Goal: Information Seeking & Learning: Learn about a topic

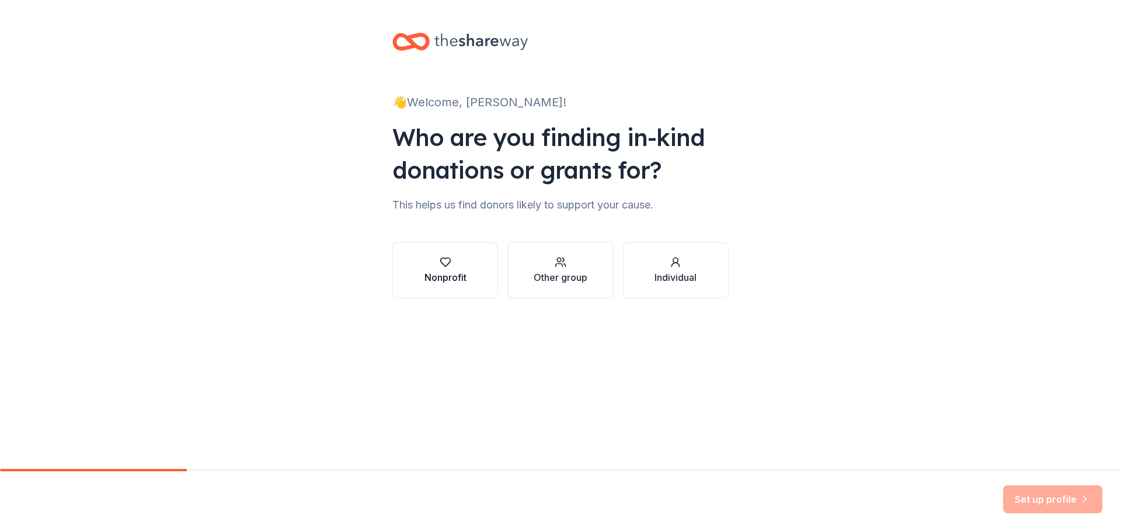
click at [434, 249] on button "Nonprofit" at bounding box center [445, 270] width 106 height 56
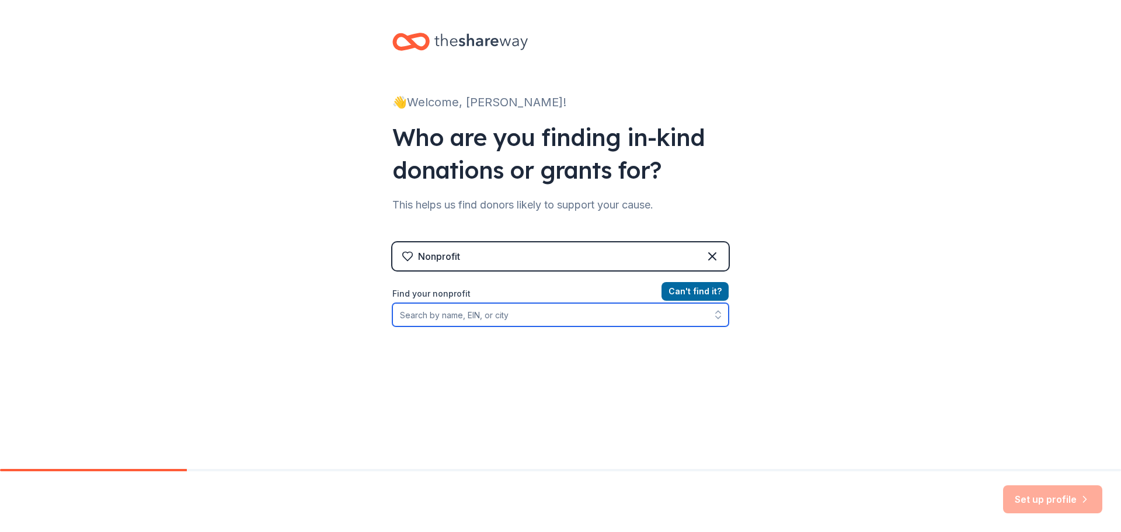
click at [469, 306] on input "Find your nonprofit" at bounding box center [560, 314] width 336 height 23
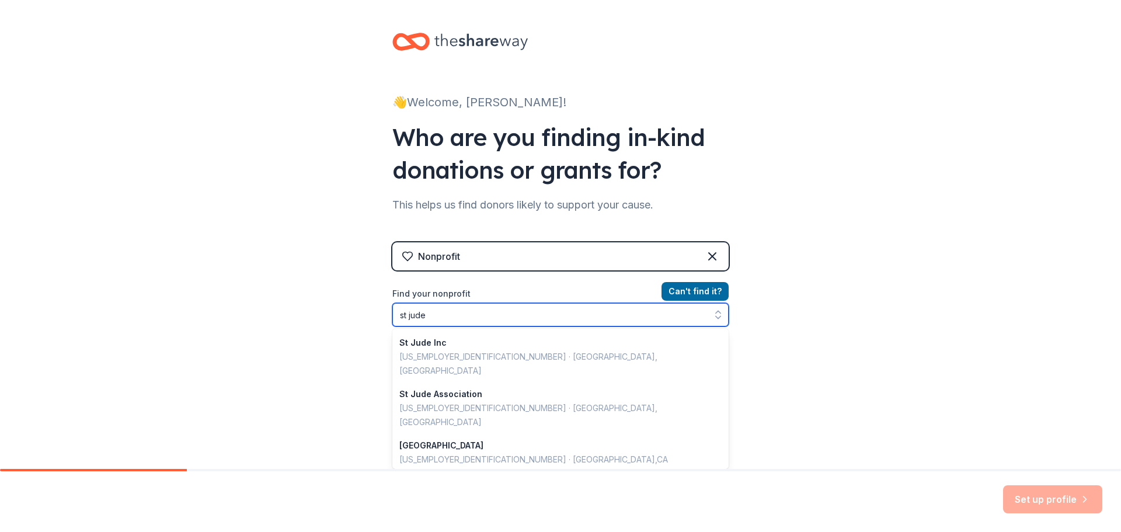
drag, startPoint x: 441, startPoint y: 309, endPoint x: 362, endPoint y: 299, distance: 79.5
click at [365, 304] on div "👋 Welcome, Emily! Who are you finding in-kind donations or grants for? This hel…" at bounding box center [560, 249] width 1121 height 499
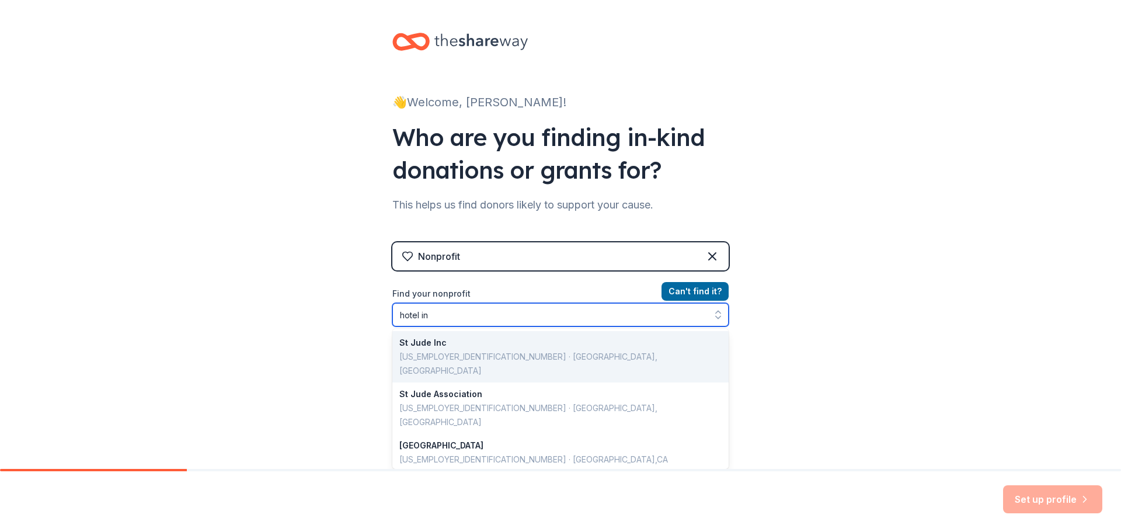
type input "hotel inc"
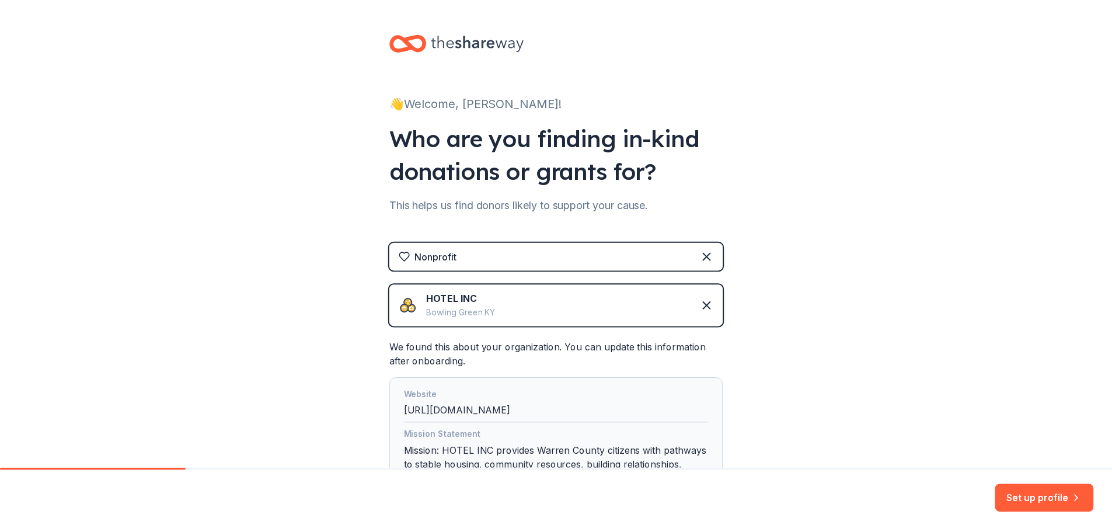
scroll to position [224, 0]
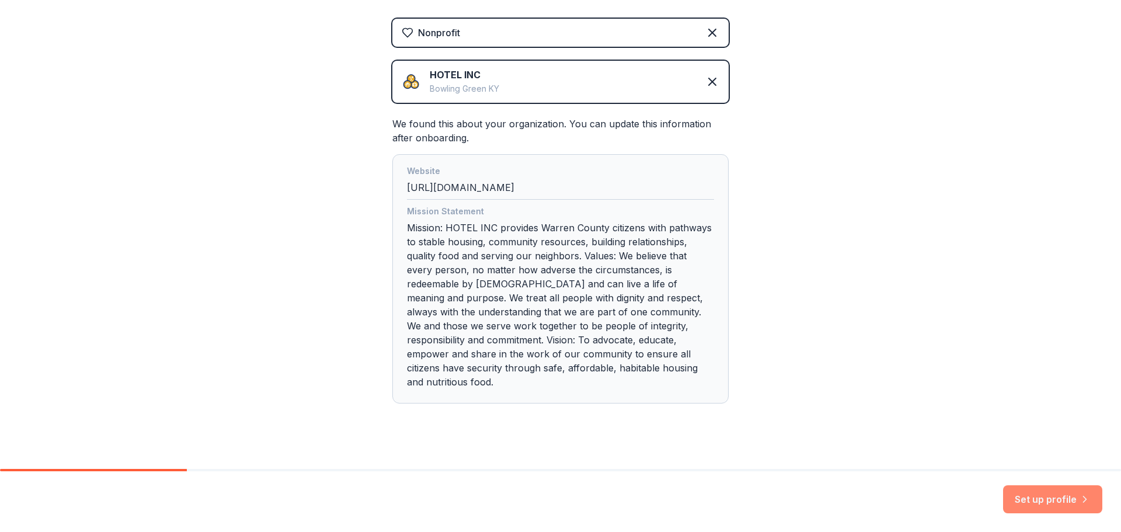
click at [1057, 489] on button "Set up profile" at bounding box center [1052, 499] width 99 height 28
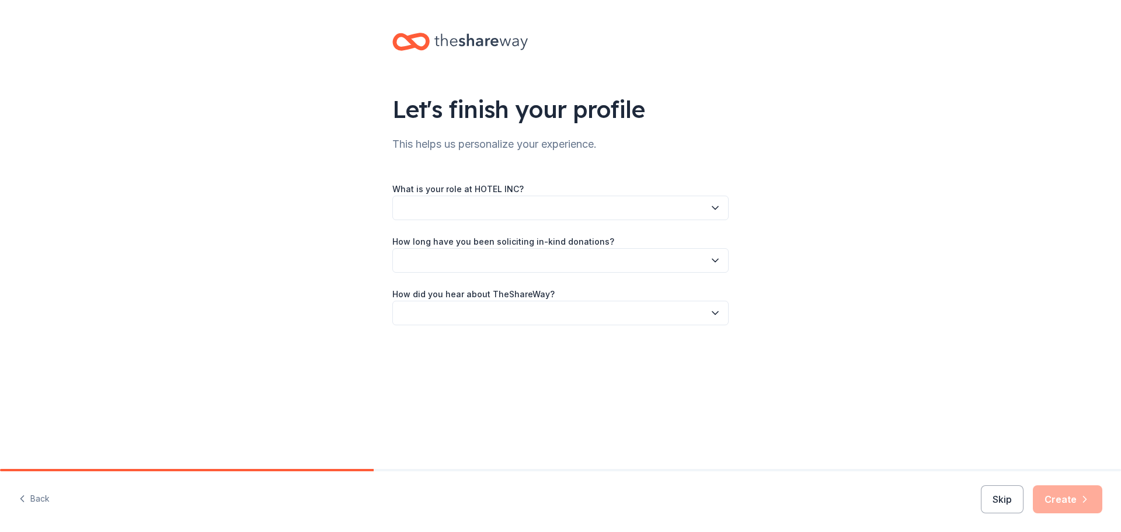
click at [600, 201] on button "button" at bounding box center [560, 208] width 336 height 25
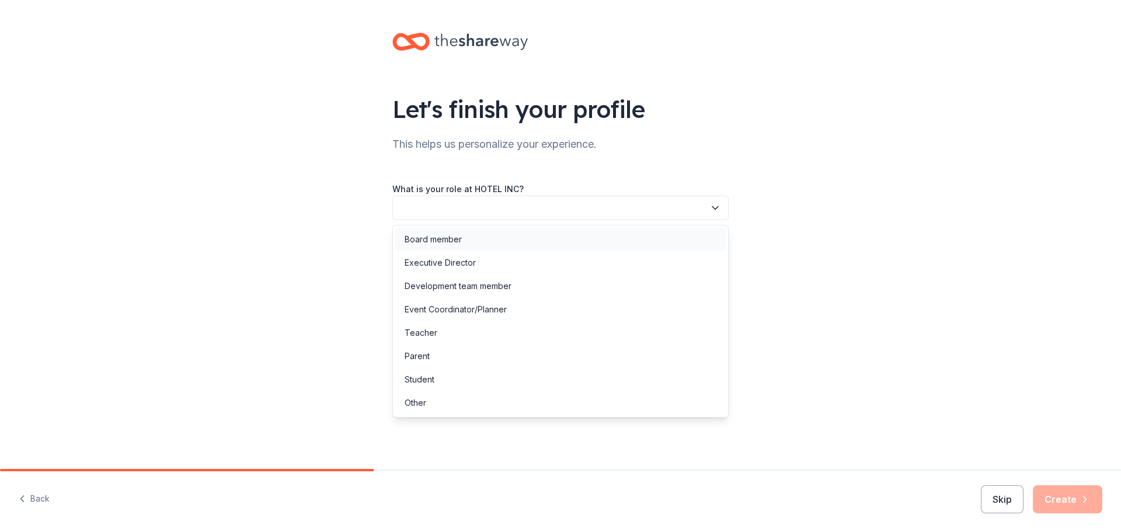
click at [490, 243] on div "Board member" at bounding box center [560, 239] width 330 height 23
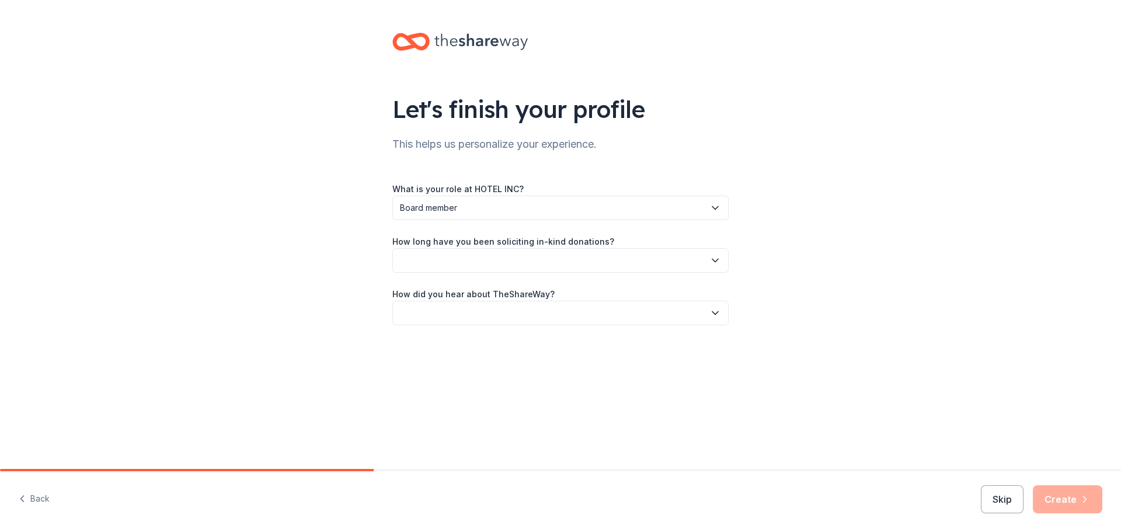
click at [487, 255] on button "button" at bounding box center [560, 260] width 336 height 25
click at [461, 316] on div "1 to 2 years" at bounding box center [560, 315] width 330 height 23
click at [473, 316] on button "button" at bounding box center [560, 313] width 336 height 25
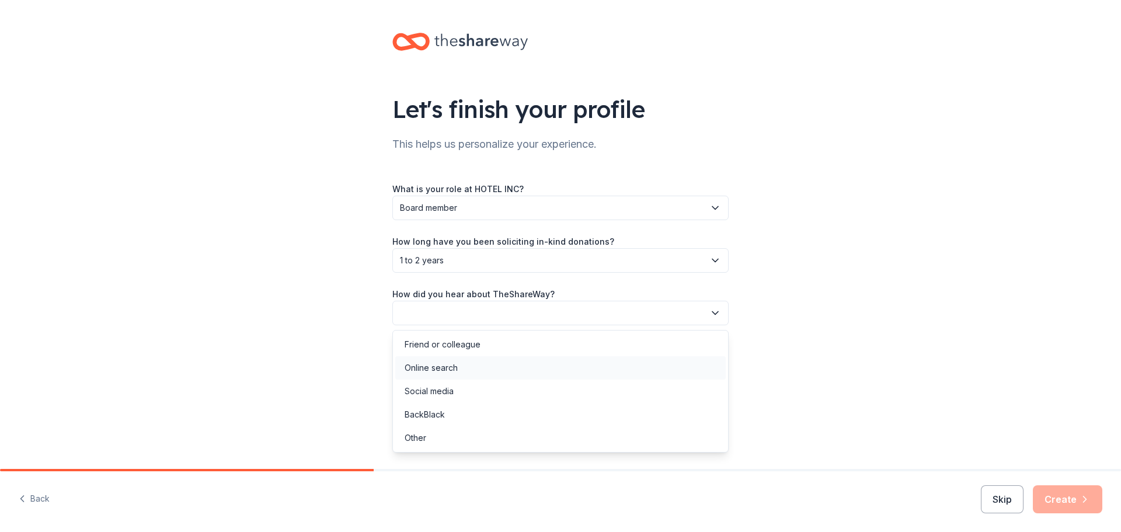
click at [462, 372] on div "Online search" at bounding box center [560, 367] width 330 height 23
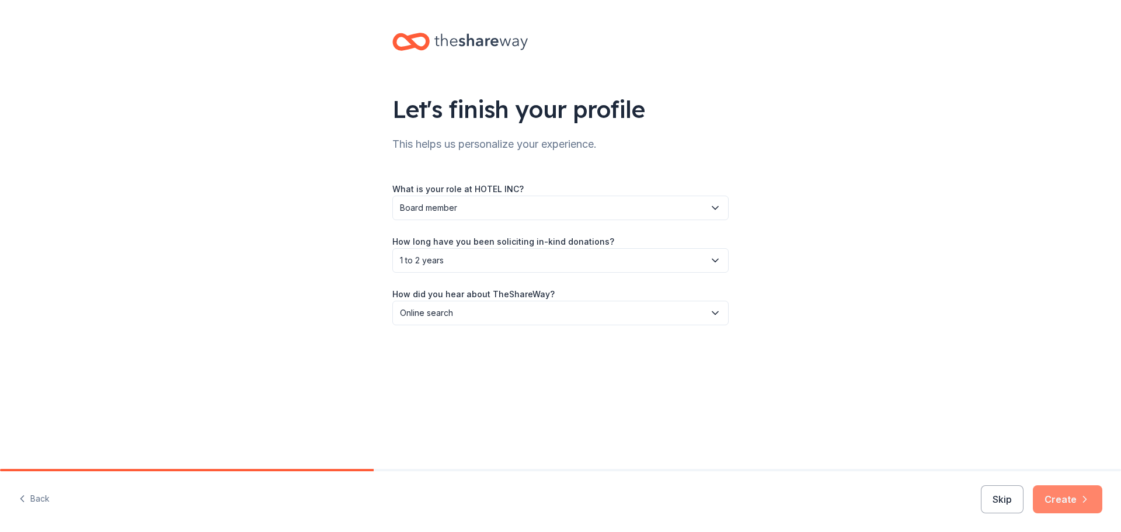
click at [1046, 497] on button "Create" at bounding box center [1067, 499] width 69 height 28
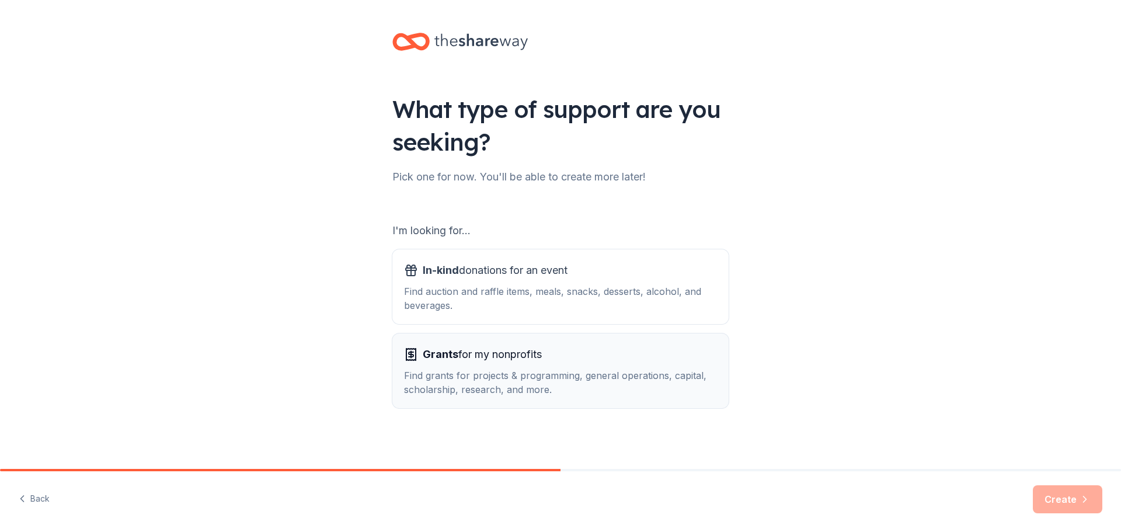
click at [619, 377] on div "Find grants for projects & programming, general operations, capital, scholarshi…" at bounding box center [560, 382] width 313 height 28
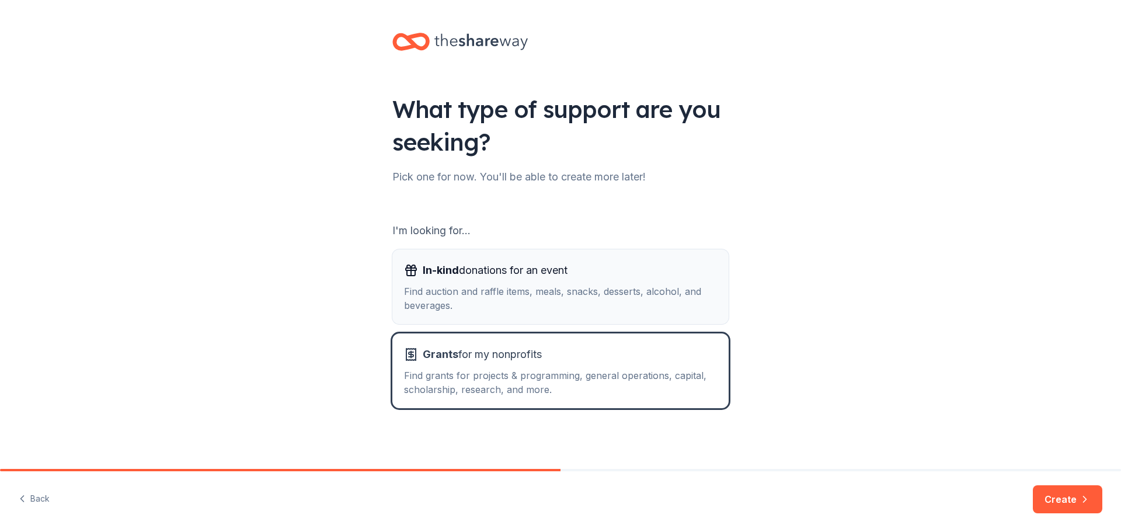
click at [587, 274] on div "In-kind donations for an event" at bounding box center [560, 270] width 313 height 19
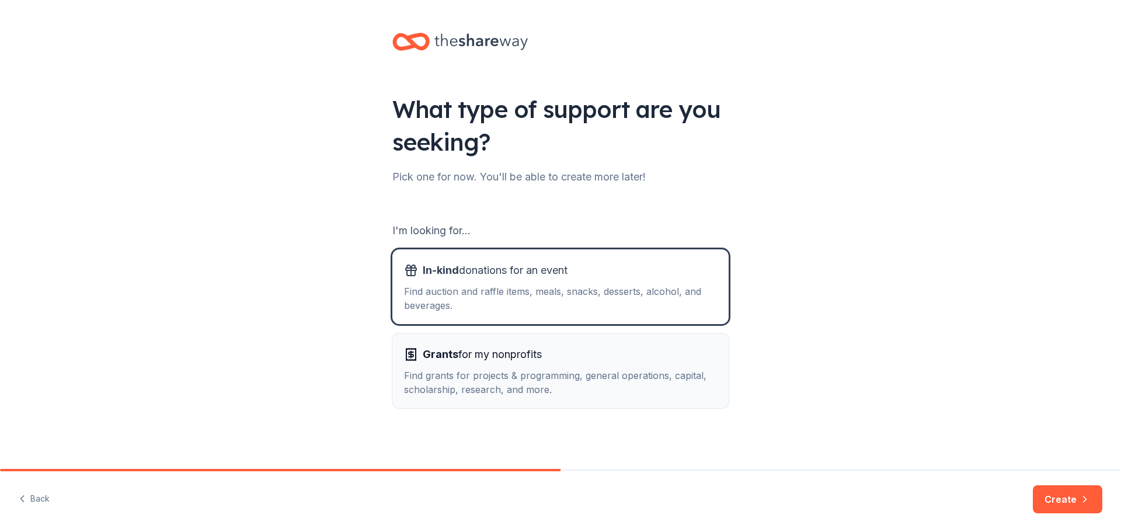
click at [630, 395] on div "Find grants for projects & programming, general operations, capital, scholarshi…" at bounding box center [560, 382] width 313 height 28
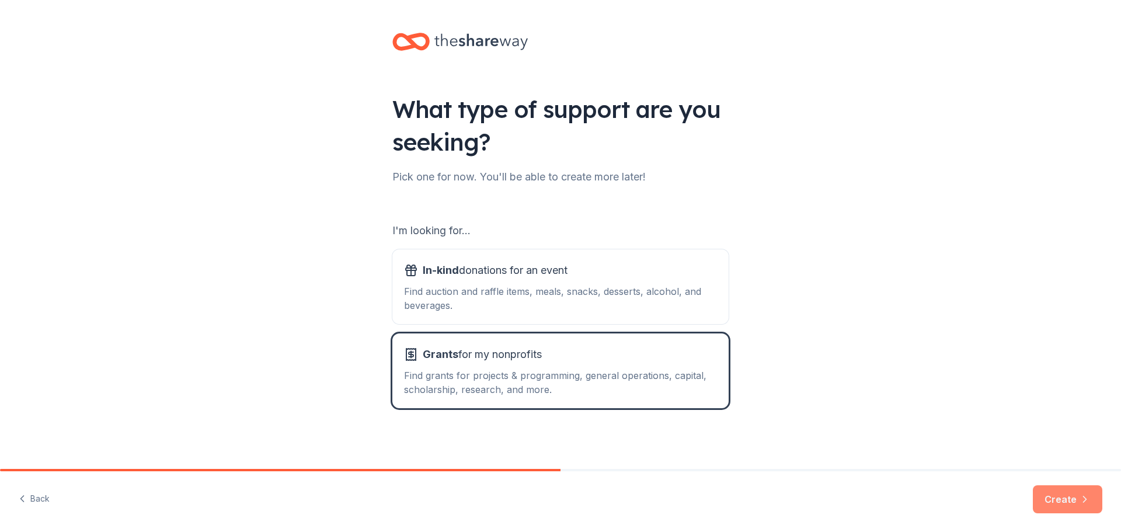
click at [1075, 496] on button "Create" at bounding box center [1067, 499] width 69 height 28
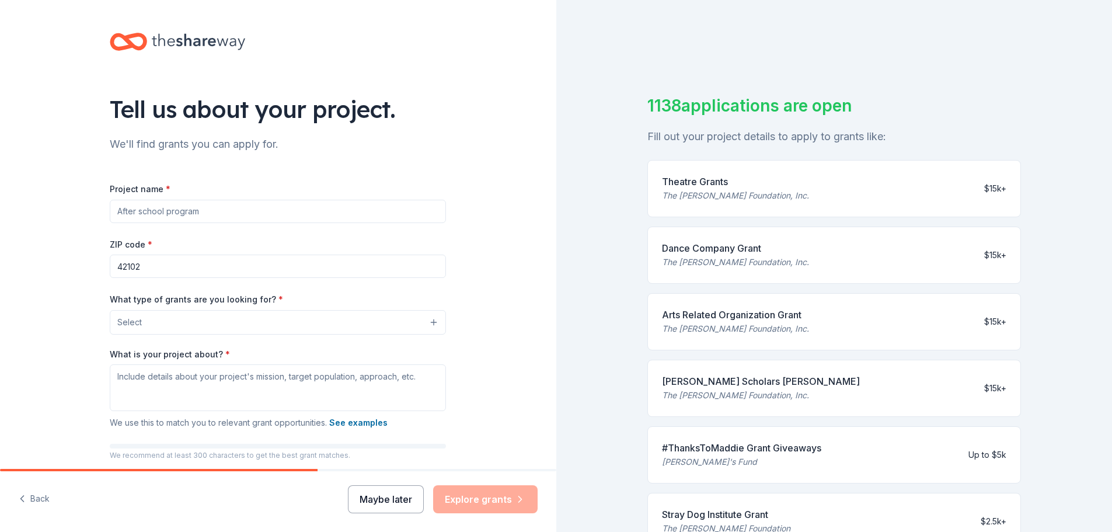
click at [400, 495] on button "Maybe later" at bounding box center [386, 499] width 76 height 28
click at [396, 501] on button "Maybe later" at bounding box center [386, 499] width 76 height 28
click at [490, 498] on div "Maybe later Explore grants" at bounding box center [443, 499] width 190 height 28
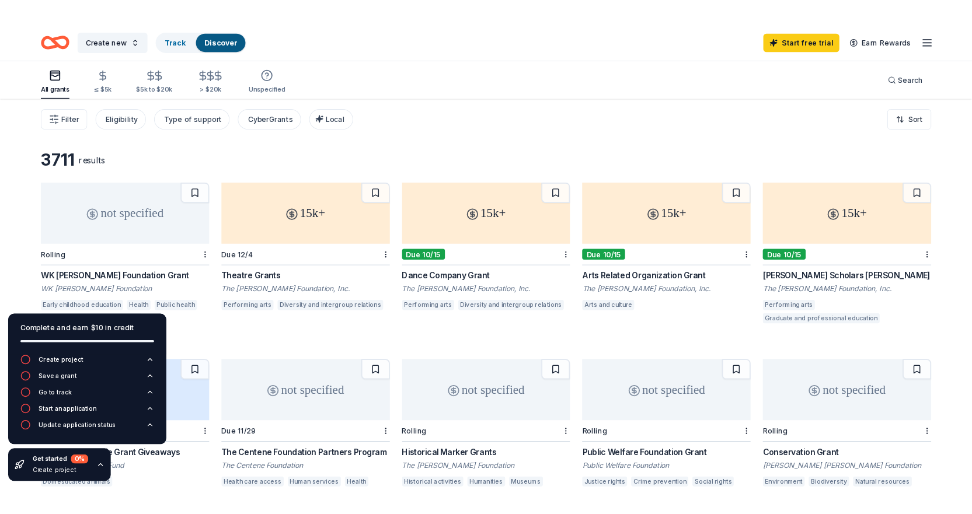
scroll to position [58, 0]
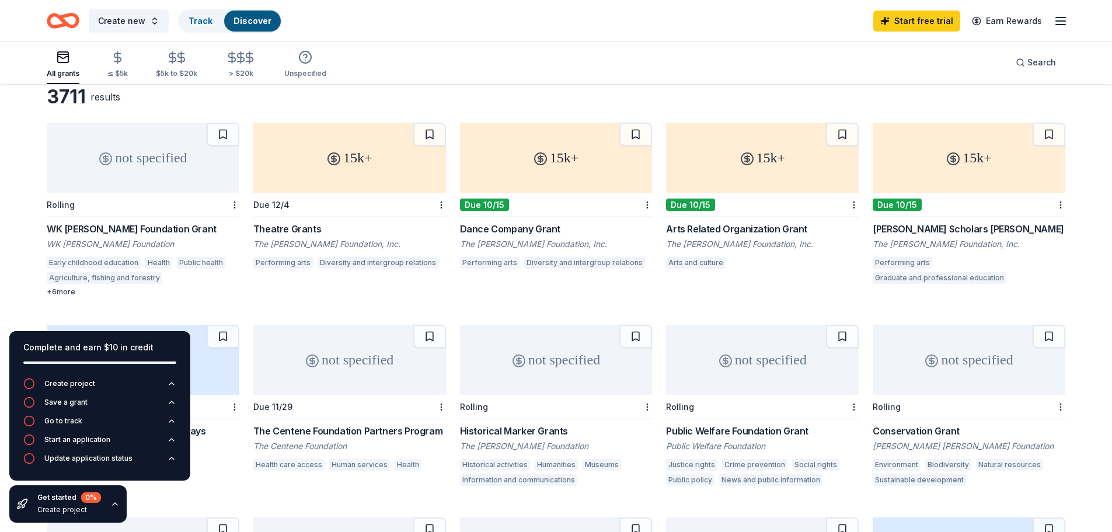
click at [162, 233] on div "WK Kellogg Foundation Grant" at bounding box center [143, 229] width 193 height 14
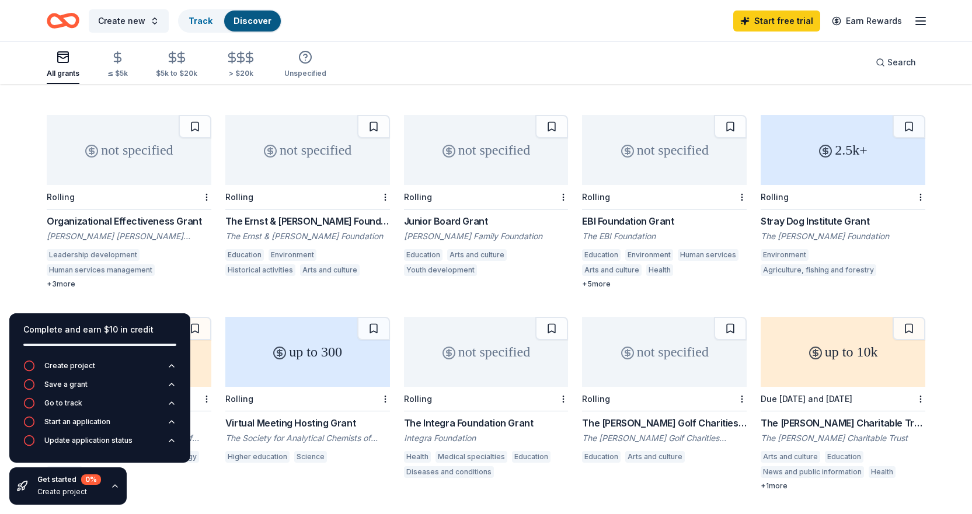
scroll to position [467, 0]
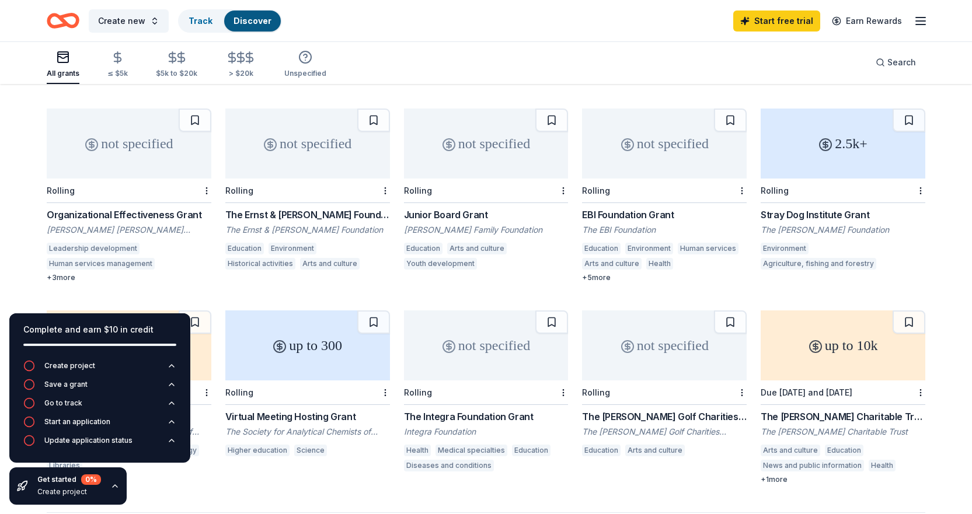
click at [61, 273] on div "Leadership development Human services management Diversity and intergroup relat…" at bounding box center [129, 258] width 165 height 30
click at [649, 176] on div "not specified" at bounding box center [664, 144] width 165 height 70
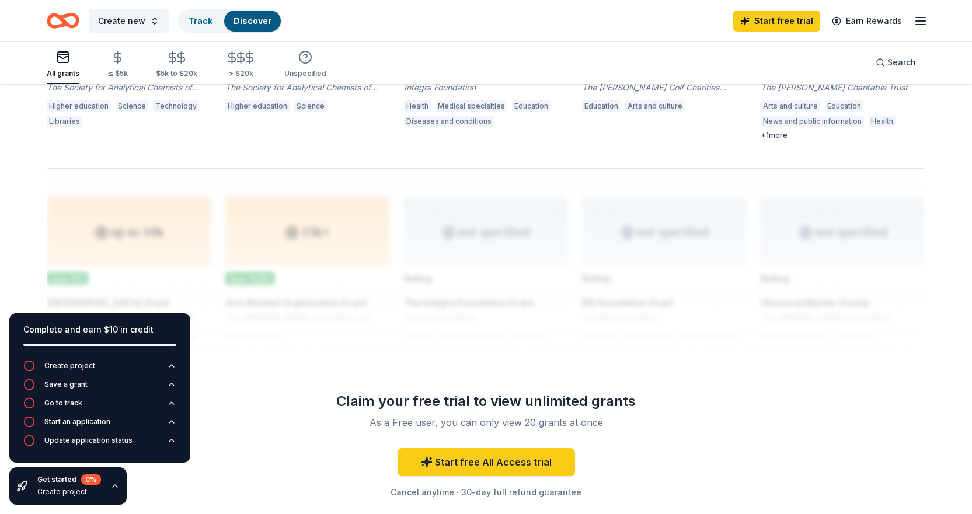
scroll to position [817, 0]
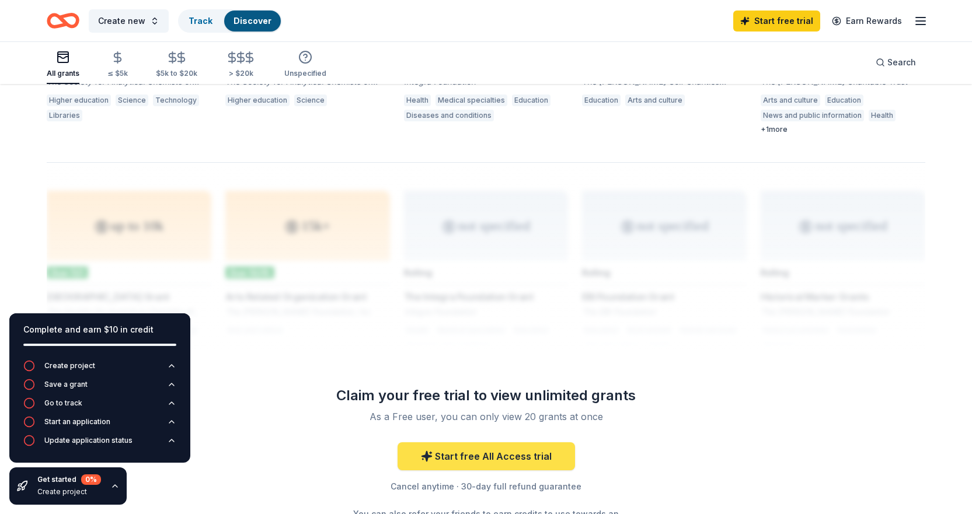
click at [456, 459] on link "Start free All Access trial" at bounding box center [486, 456] width 177 height 28
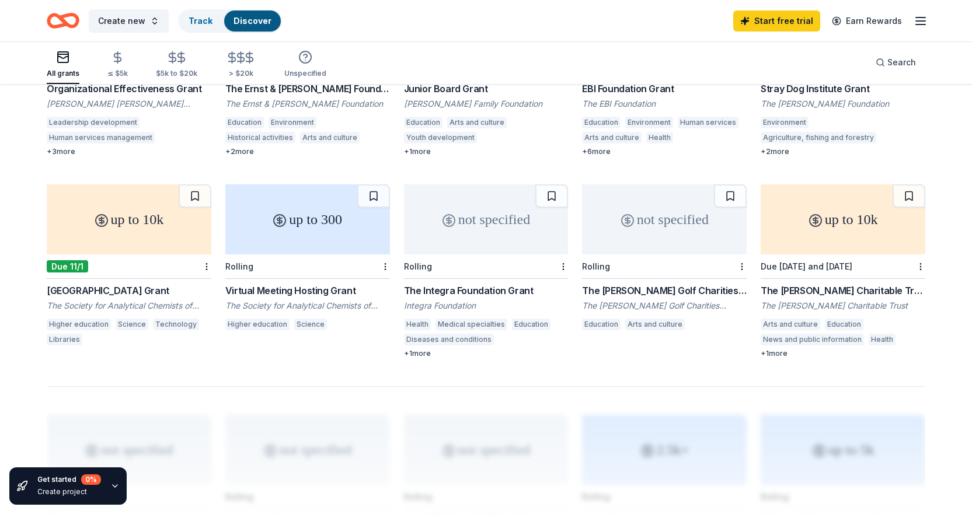
scroll to position [603, 0]
click at [481, 233] on div "not specified" at bounding box center [486, 219] width 165 height 70
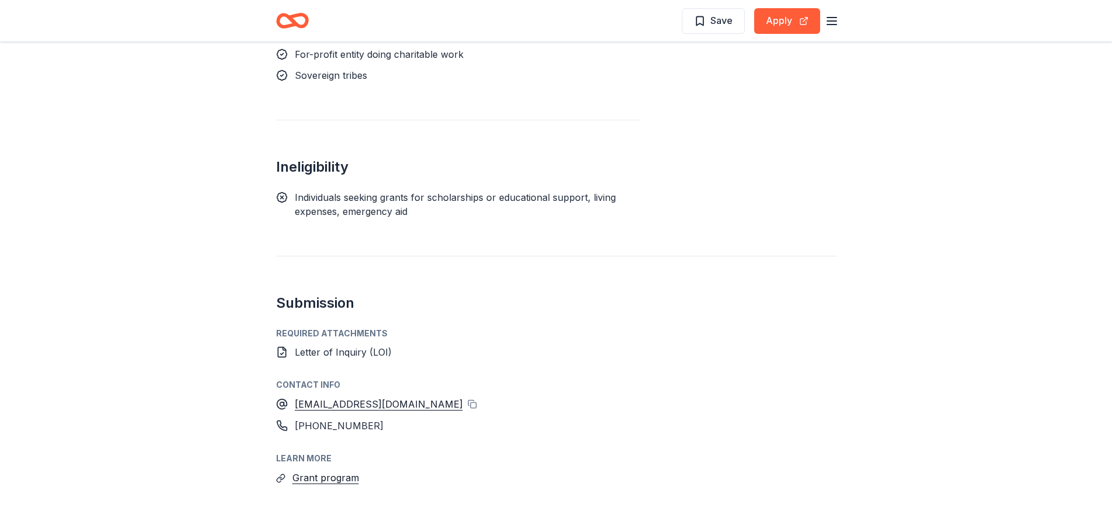
scroll to position [1473, 0]
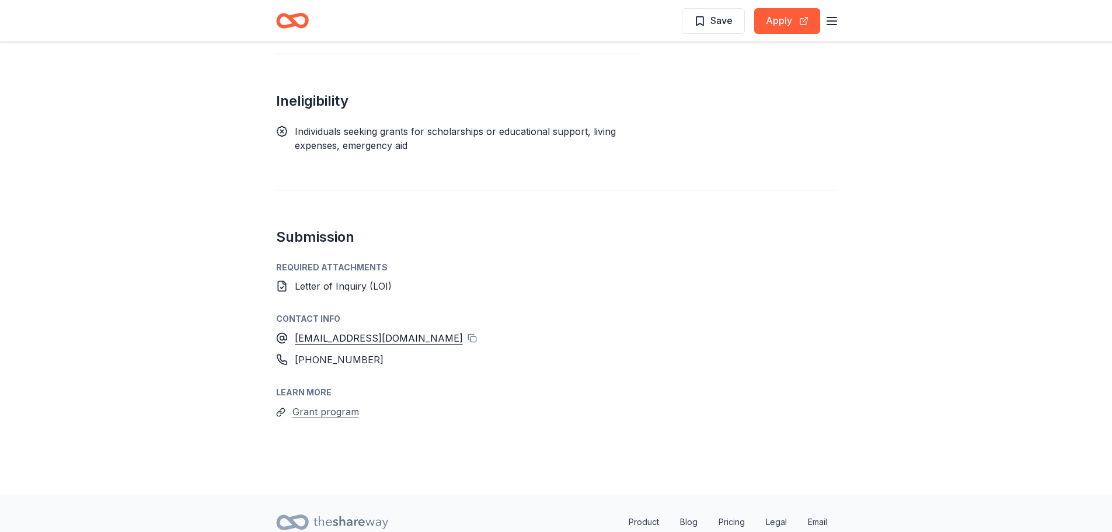
click at [315, 404] on button "Grant program" at bounding box center [325, 411] width 67 height 15
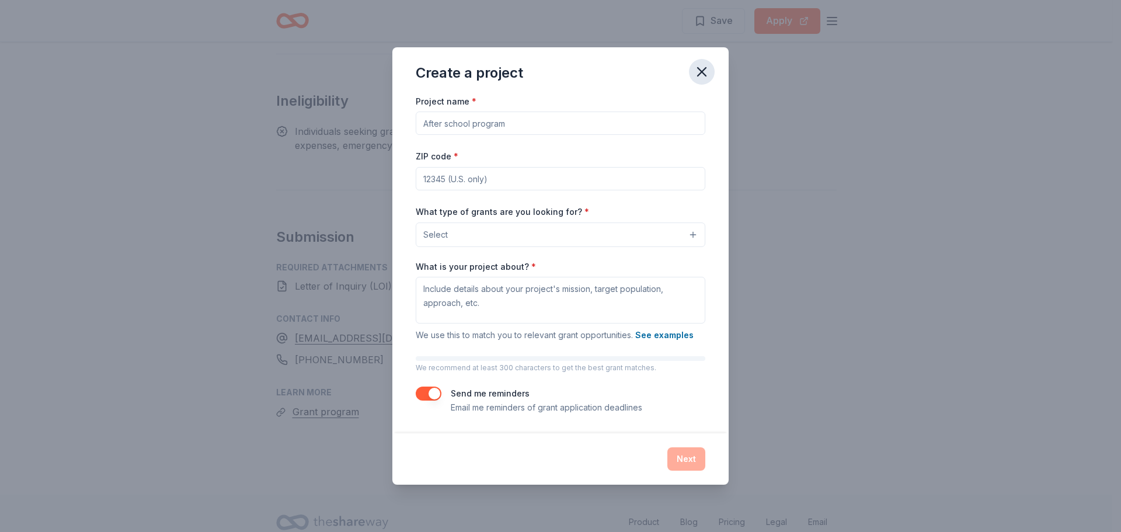
click at [698, 71] on icon "button" at bounding box center [701, 72] width 16 height 16
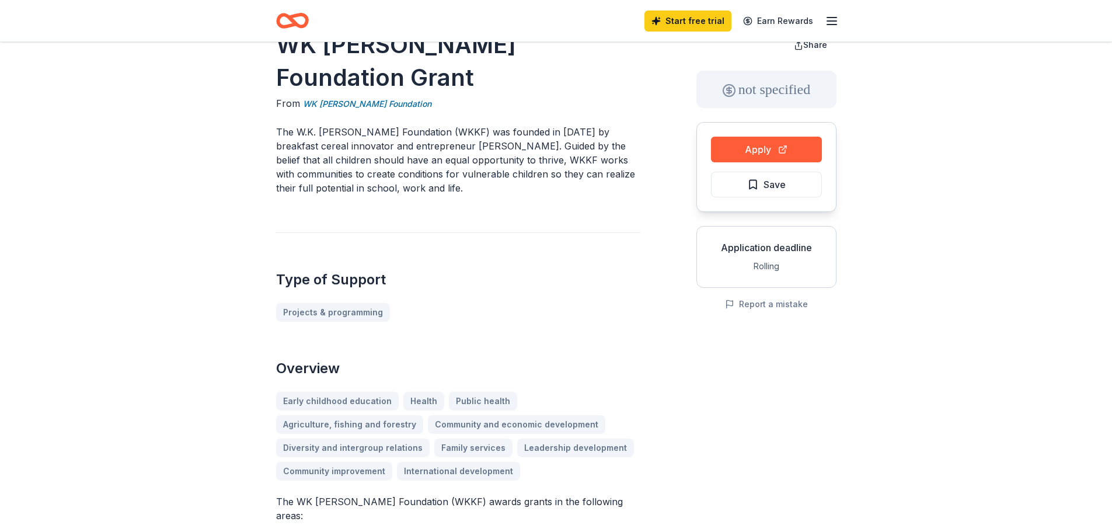
scroll to position [0, 0]
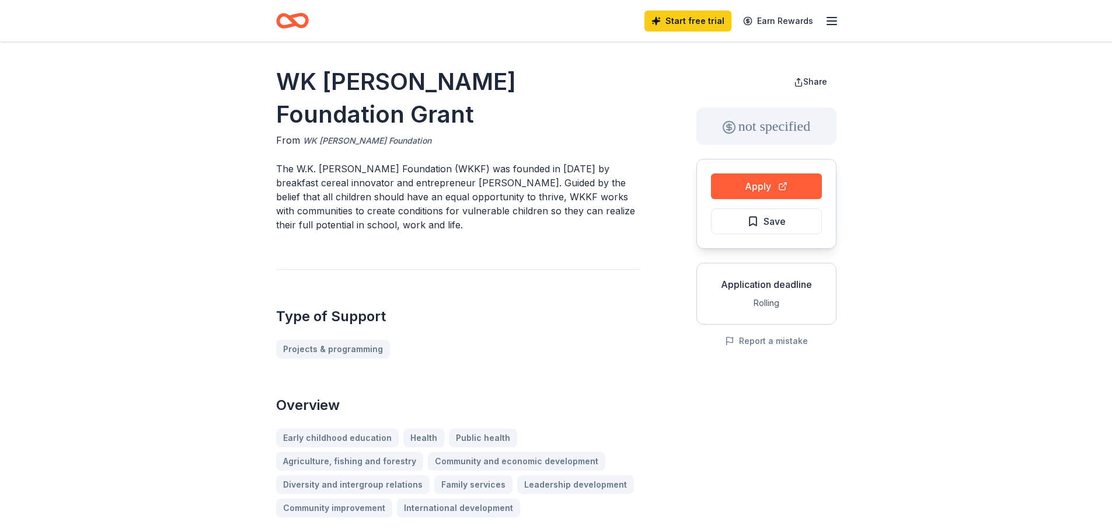
click at [357, 134] on link "WK Kellogg Foundation" at bounding box center [367, 141] width 128 height 14
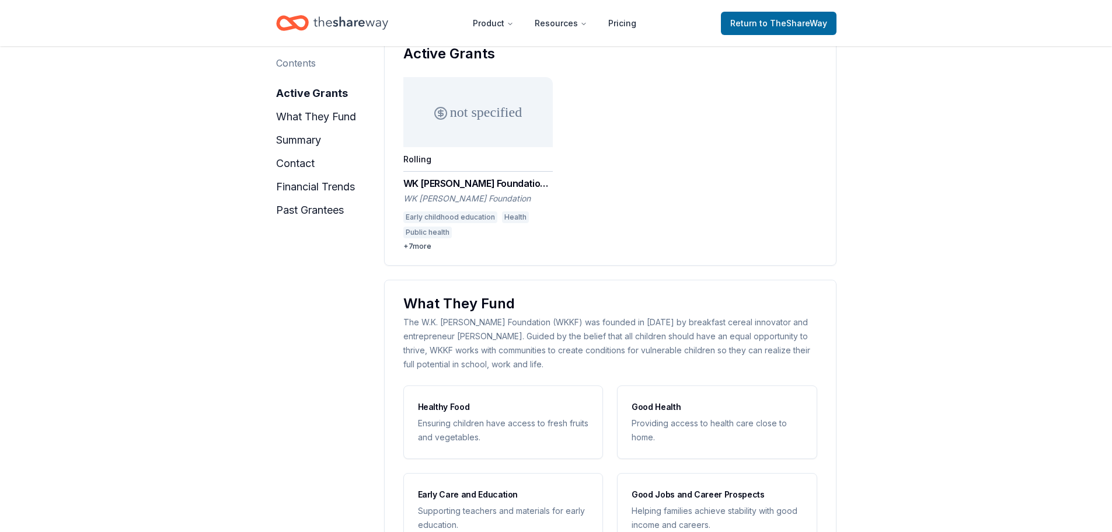
scroll to position [409, 0]
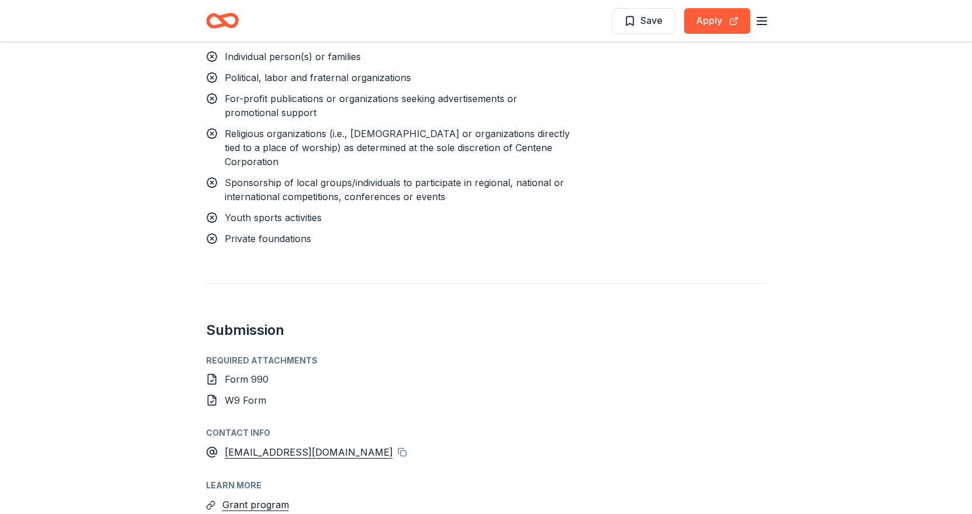
scroll to position [876, 0]
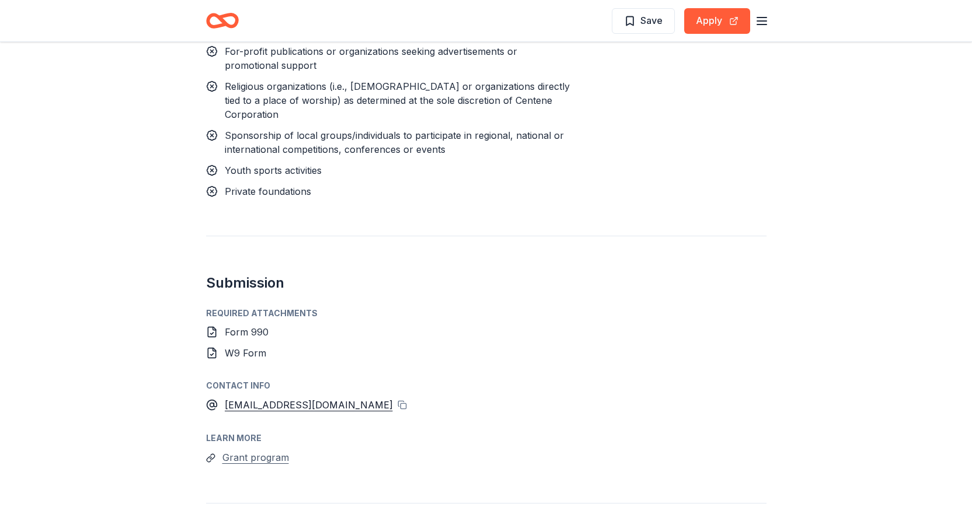
click at [260, 450] on button "Grant program" at bounding box center [255, 457] width 67 height 15
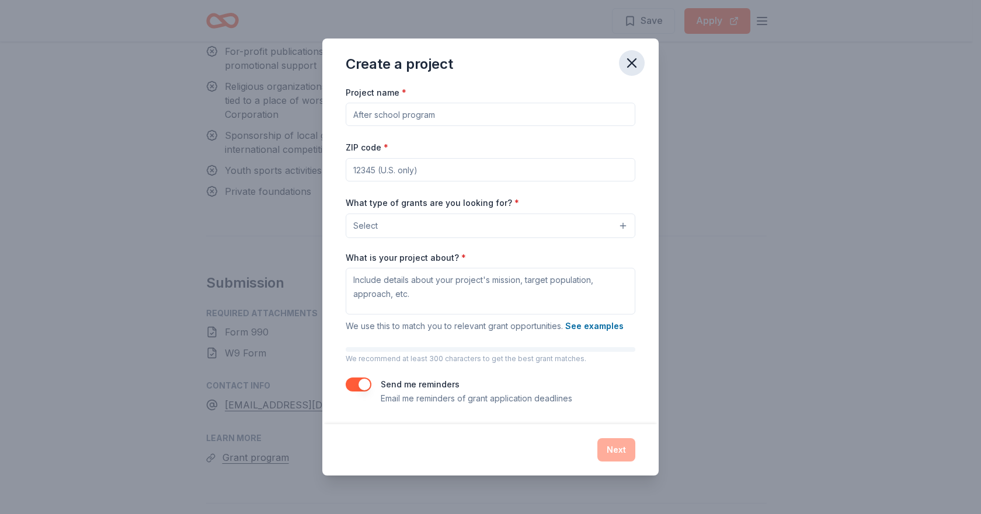
click at [636, 68] on icon "button" at bounding box center [631, 63] width 16 height 16
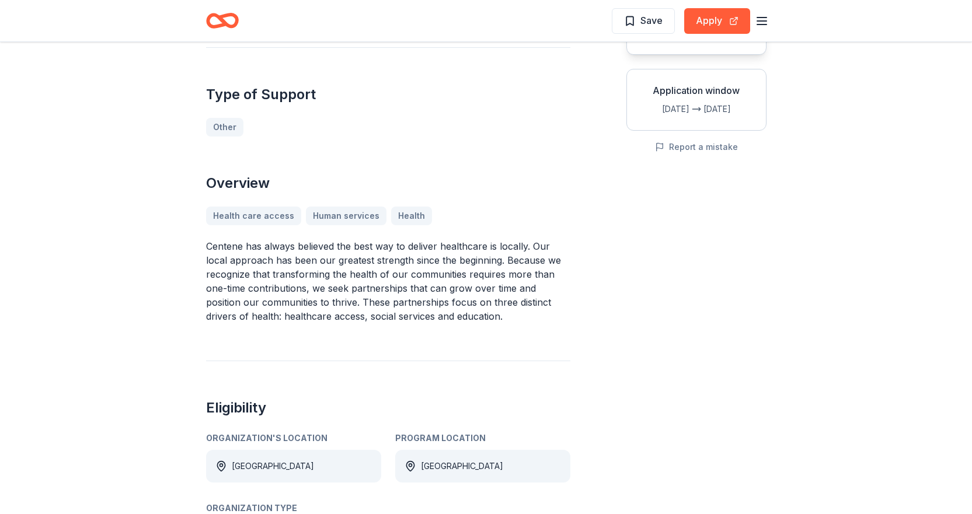
scroll to position [0, 0]
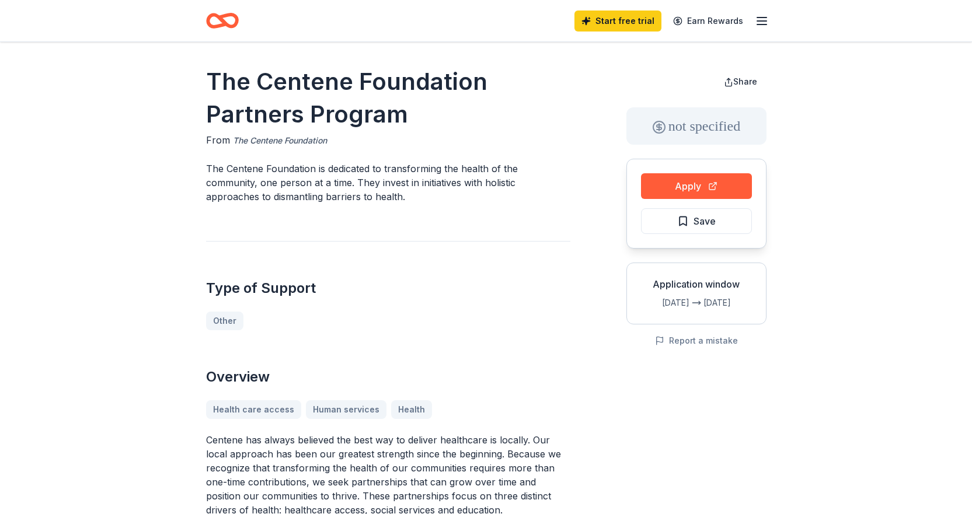
click at [313, 137] on link "The Centene Foundation" at bounding box center [280, 141] width 94 height 14
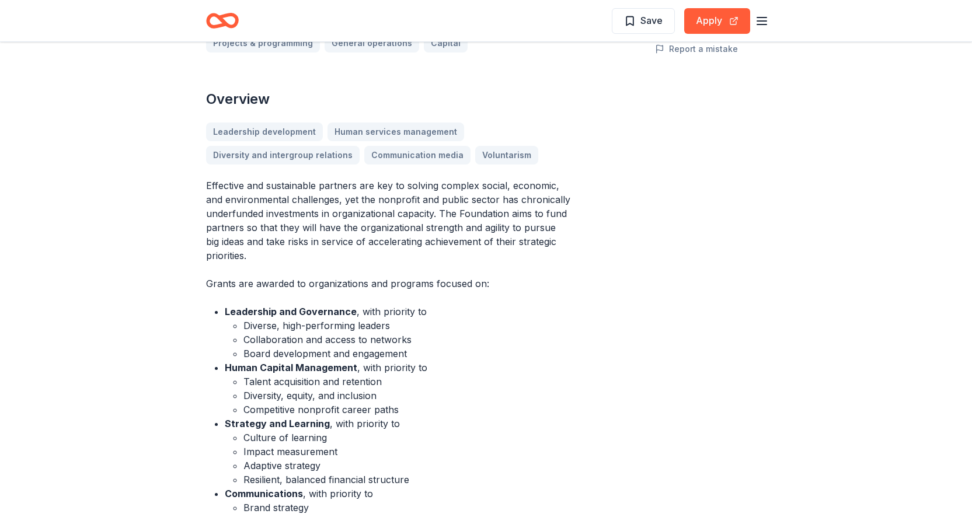
scroll to position [467, 0]
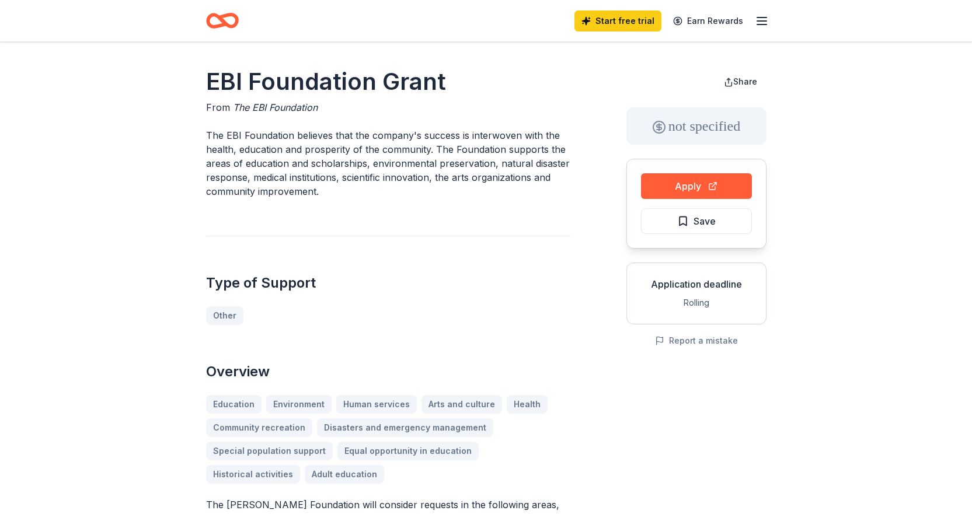
drag, startPoint x: 448, startPoint y: 82, endPoint x: 232, endPoint y: 75, distance: 215.5
click at [232, 75] on h1 "EBI Foundation Grant" at bounding box center [388, 81] width 364 height 33
drag, startPoint x: 211, startPoint y: 80, endPoint x: 528, endPoint y: 92, distance: 317.2
click at [528, 92] on h1 "EBI Foundation Grant" at bounding box center [388, 81] width 364 height 33
click at [352, 71] on h1 "EBI Foundation Grant" at bounding box center [388, 81] width 364 height 33
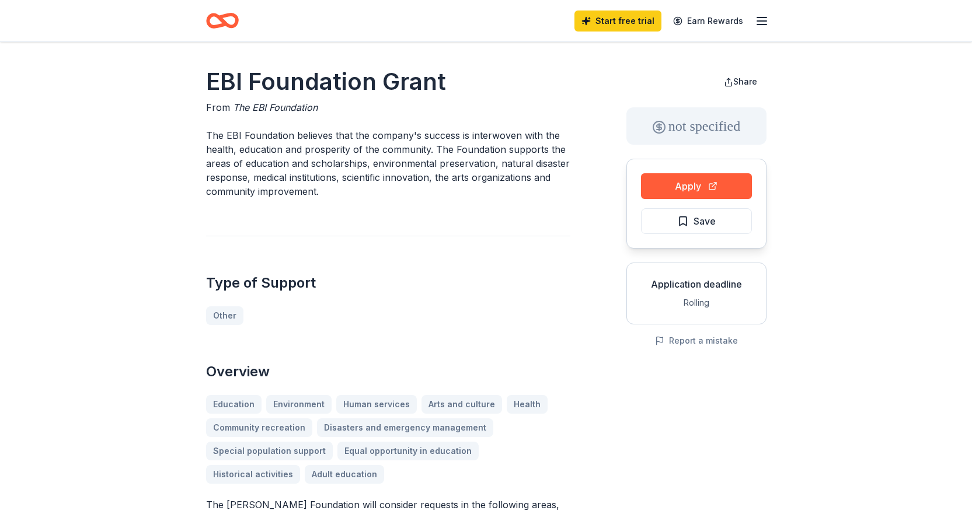
click at [385, 86] on h1 "EBI Foundation Grant" at bounding box center [388, 81] width 364 height 33
